Goal: Task Accomplishment & Management: Use online tool/utility

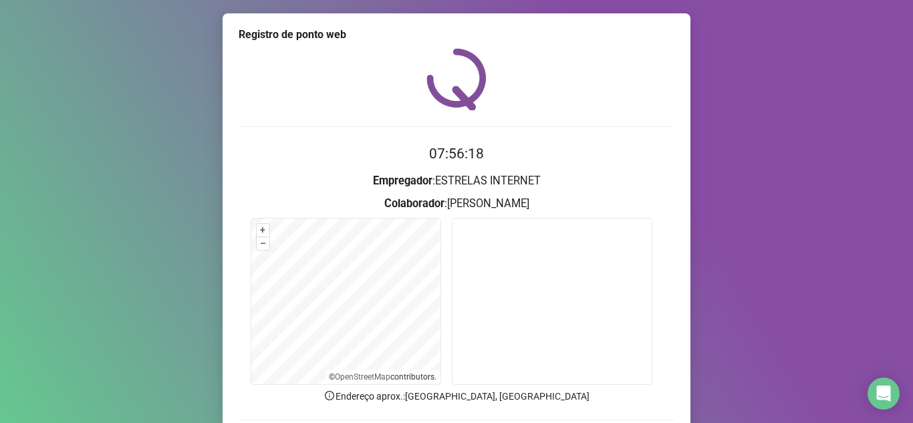
scroll to position [67, 0]
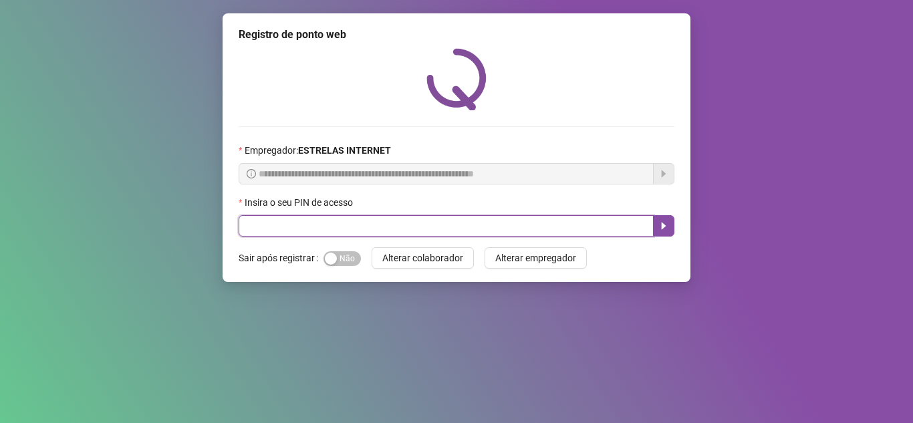
click at [410, 218] on input "text" at bounding box center [446, 225] width 415 height 21
type input "*****"
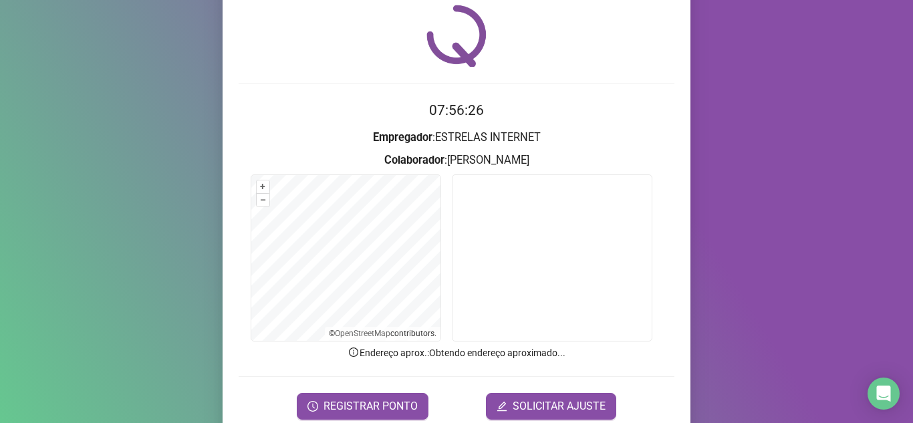
scroll to position [67, 0]
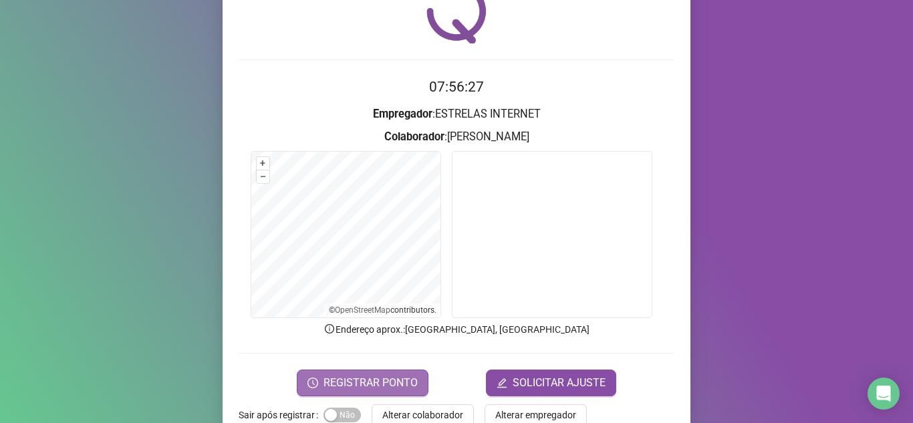
click at [406, 370] on button "REGISTRAR PONTO" at bounding box center [363, 383] width 132 height 27
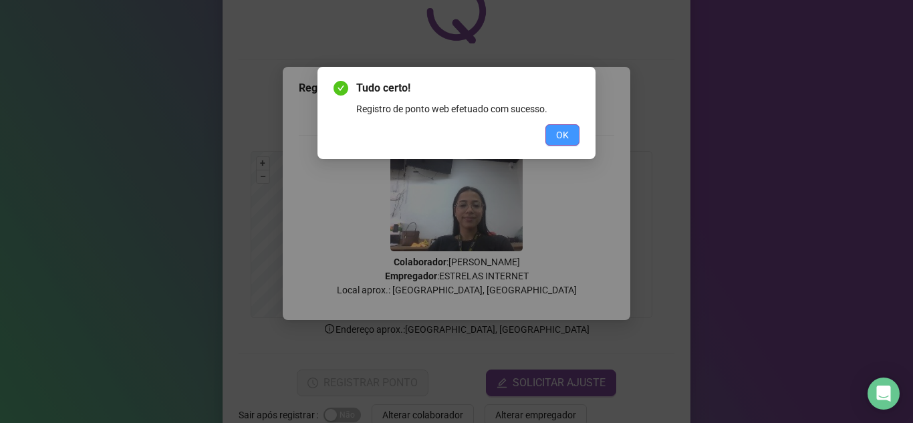
click at [563, 126] on button "OK" at bounding box center [563, 134] width 34 height 21
